Goal: Task Accomplishment & Management: Manage account settings

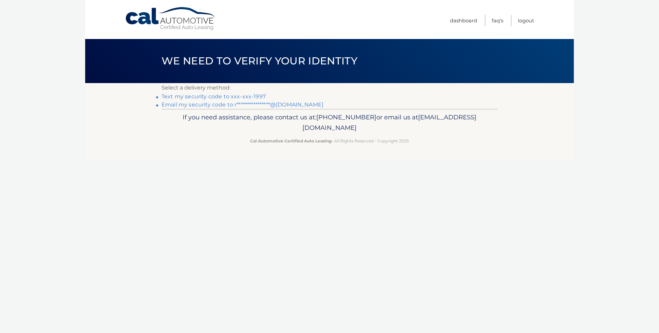
click at [244, 96] on link "Text my security code to xxx-xxx-1997" at bounding box center [214, 96] width 104 height 6
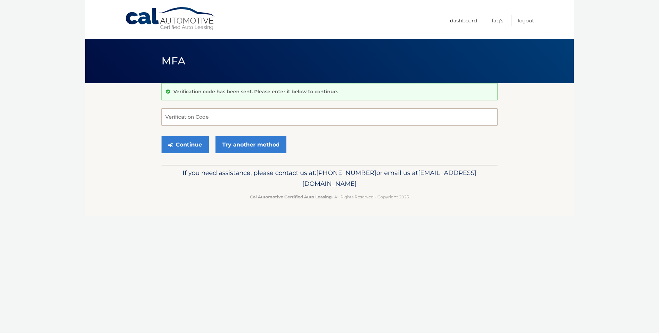
click at [224, 119] on input "Verification Code" at bounding box center [330, 117] width 336 height 17
type input "831294"
click at [182, 140] on button "Continue" at bounding box center [185, 144] width 47 height 17
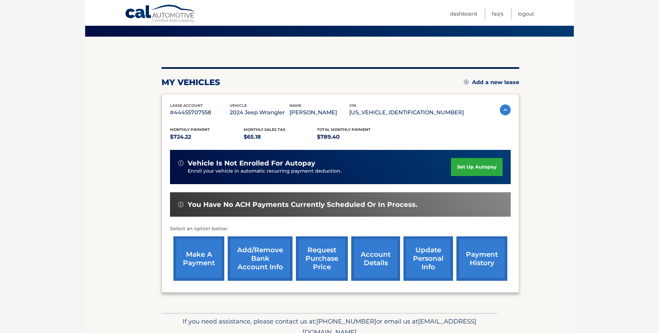
scroll to position [76, 0]
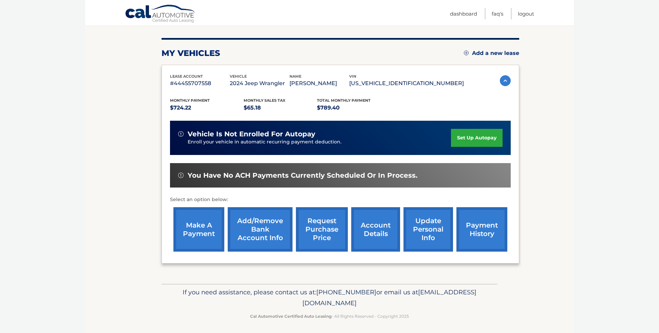
click at [199, 216] on link "make a payment" at bounding box center [198, 229] width 51 height 44
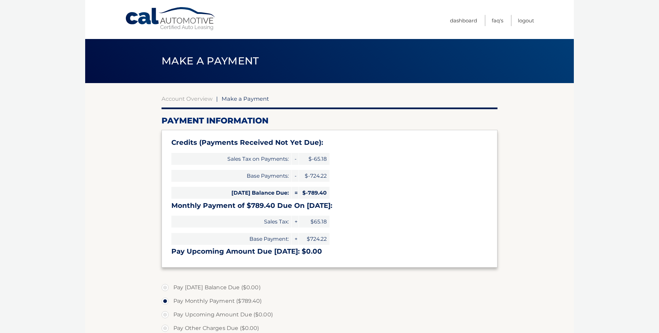
select select "ZGIyNTIxMmItNjc4OS00NDgxLThhNWYtZDNjYjY5MTUzNWY5"
click at [526, 20] on link "Logout" at bounding box center [526, 20] width 16 height 11
